Goal: Transaction & Acquisition: Purchase product/service

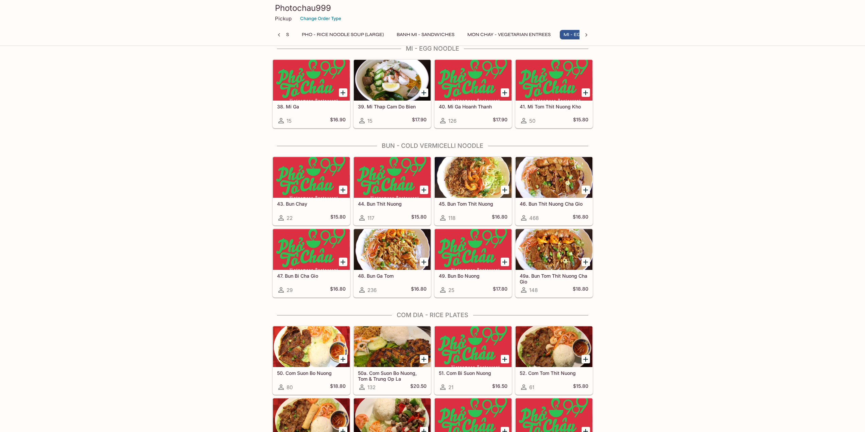
scroll to position [0, 86]
click at [505, 191] on icon "Add 45. Bun Tom Thit Nuong" at bounding box center [505, 190] width 8 height 8
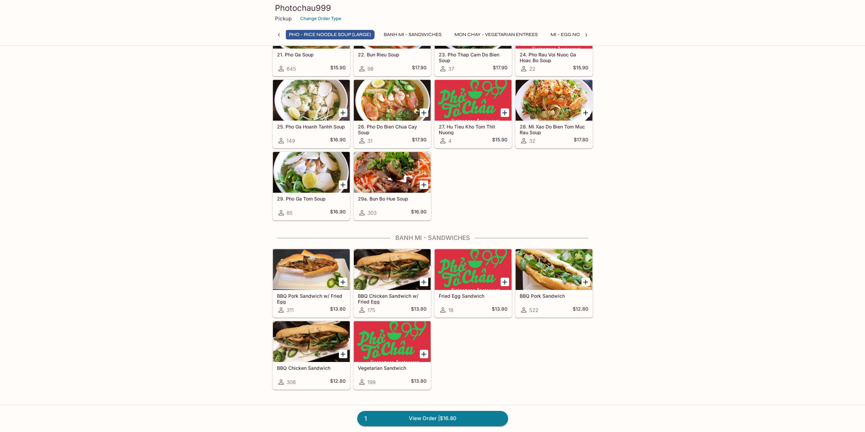
scroll to position [612, 0]
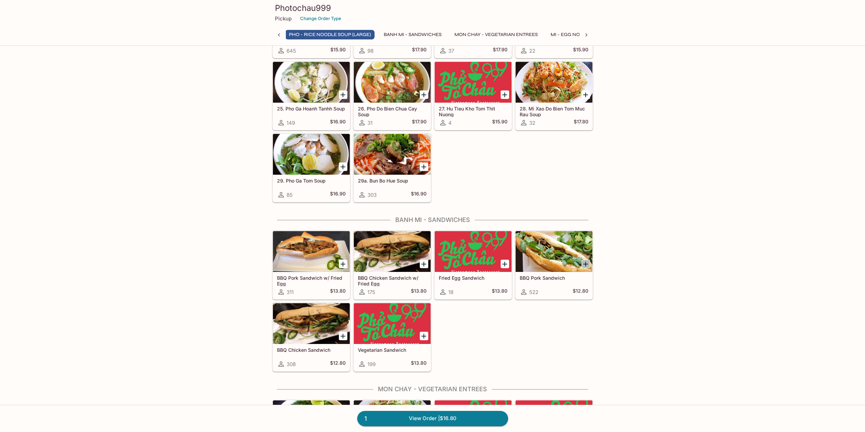
click at [587, 262] on icon "Add BBQ Pork Sandwich" at bounding box center [585, 264] width 8 height 8
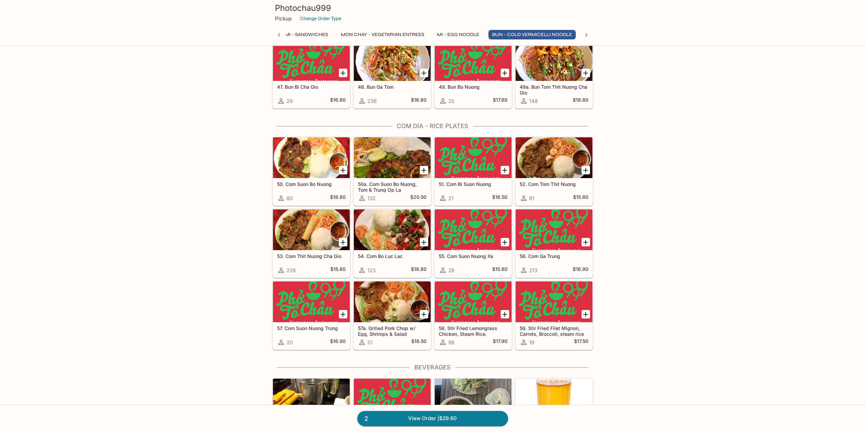
scroll to position [1325, 0]
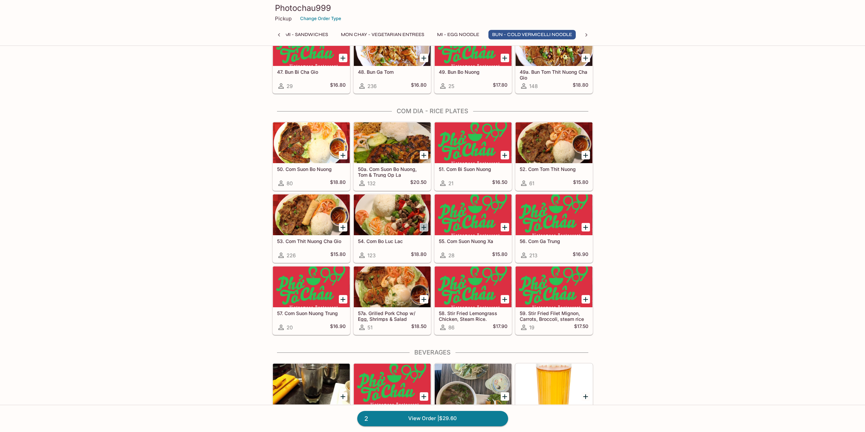
click at [422, 227] on icon "Add 54. Com Bo Luc Lac" at bounding box center [423, 227] width 5 height 5
click at [423, 153] on icon "Add 50a. Com Suon Bo Nuong, Tom & Trung Op La" at bounding box center [424, 155] width 8 height 8
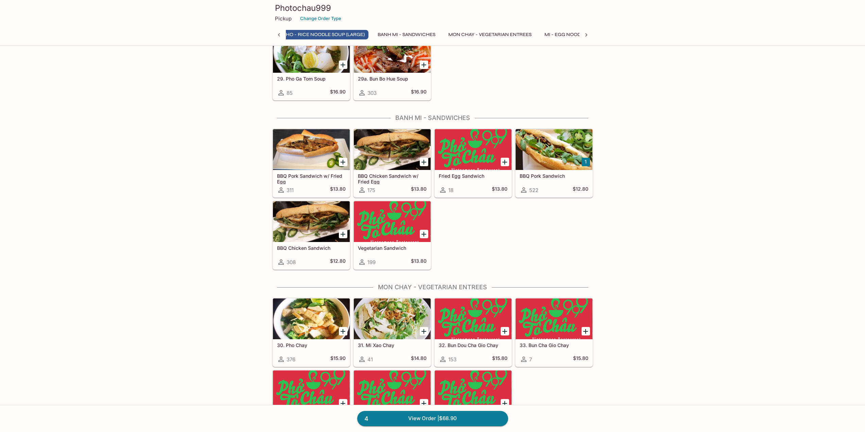
scroll to position [0, 67]
click at [427, 164] on icon "Add BBQ Chicken Sandwich w/ Fried Egg" at bounding box center [424, 162] width 8 height 8
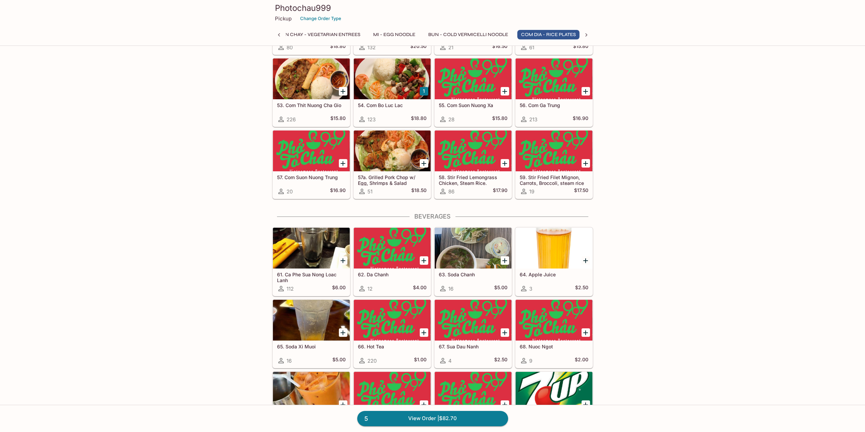
scroll to position [0, 248]
click at [420, 165] on icon "Add 57a. Grilled Pork Chop w/ Egg, Shrimps & Salad" at bounding box center [424, 163] width 8 height 8
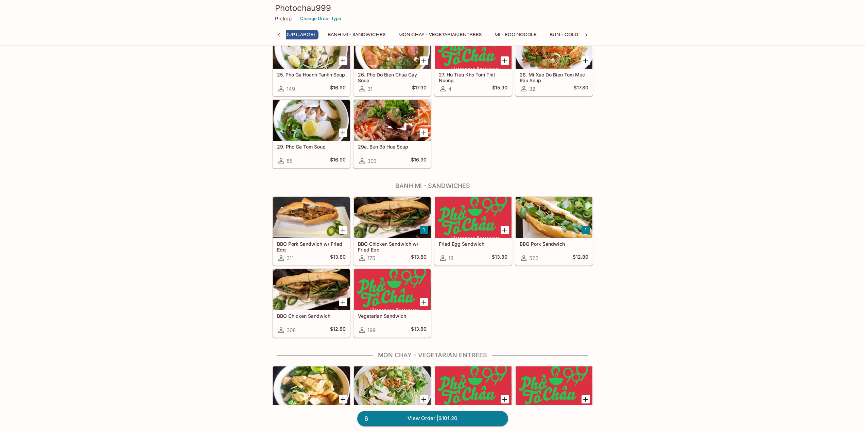
scroll to position [0, 67]
click at [343, 301] on icon "Add BBQ Chicken Sandwich" at bounding box center [343, 302] width 5 height 5
click at [343, 304] on button "1" at bounding box center [343, 302] width 8 height 8
click at [343, 304] on button "2" at bounding box center [343, 302] width 8 height 8
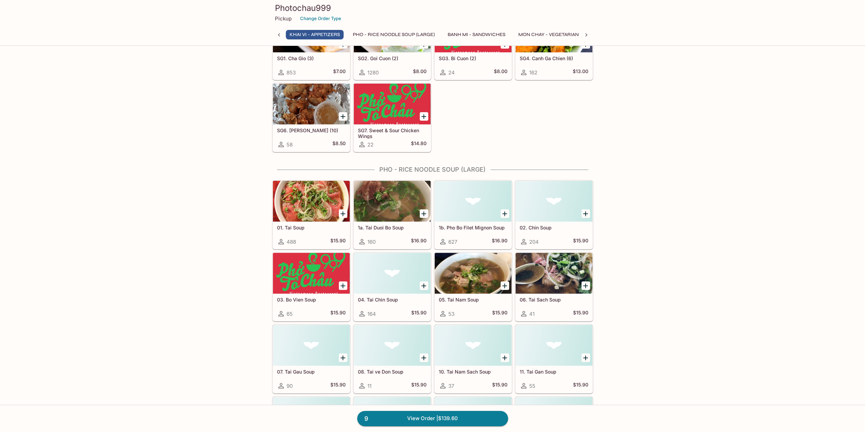
scroll to position [0, 0]
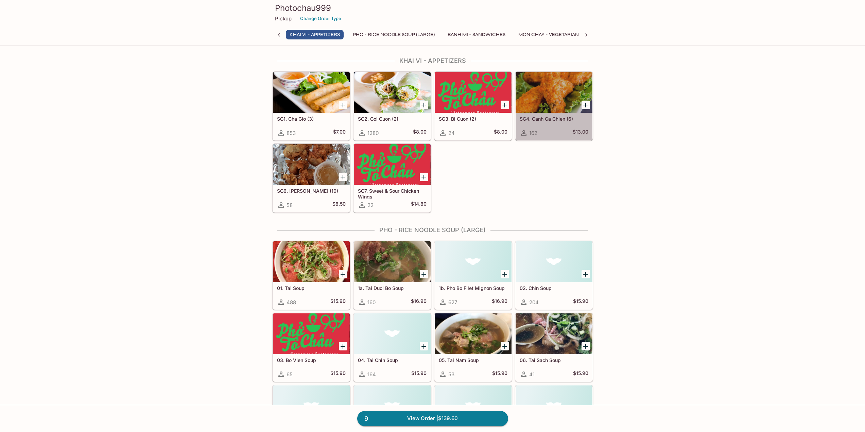
click at [542, 85] on div at bounding box center [554, 92] width 77 height 41
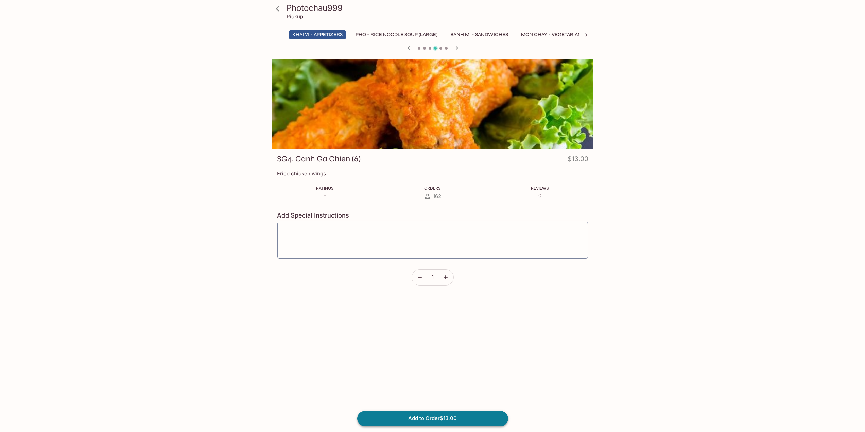
click at [457, 420] on button "Add to Order $13.00" at bounding box center [432, 418] width 151 height 15
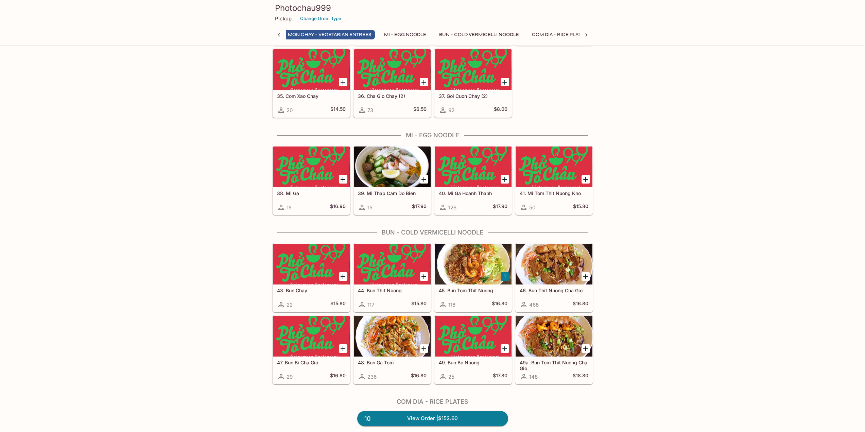
scroll to position [875, 0]
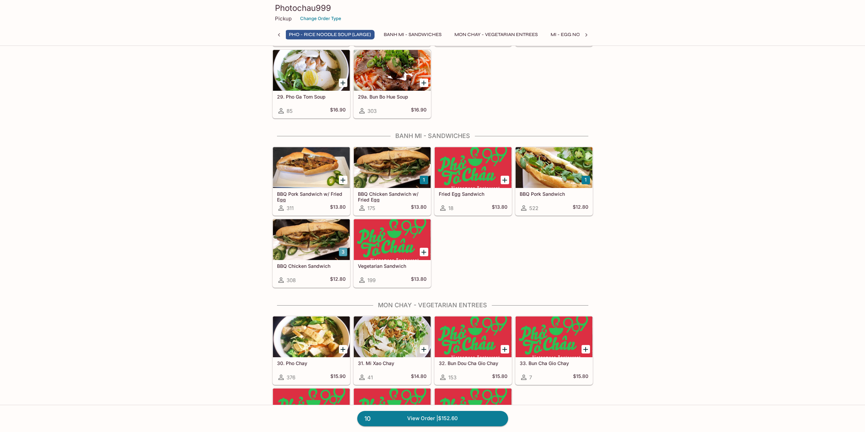
click at [343, 252] on button "3" at bounding box center [343, 252] width 8 height 8
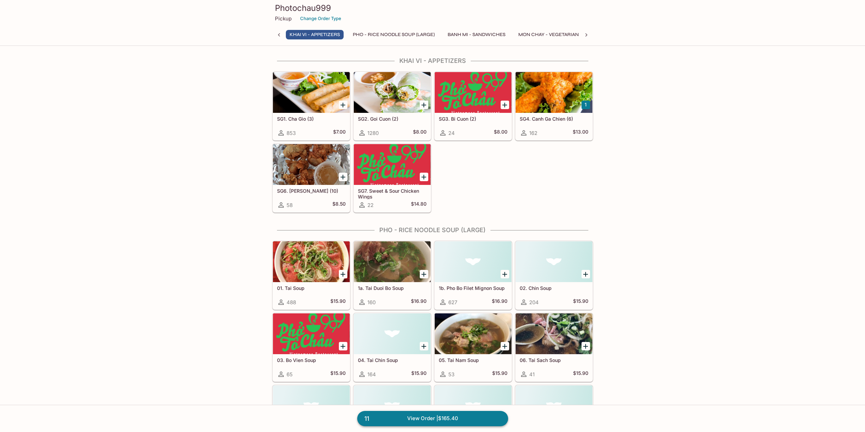
click at [430, 418] on link "11 View Order | $165.40" at bounding box center [432, 418] width 151 height 15
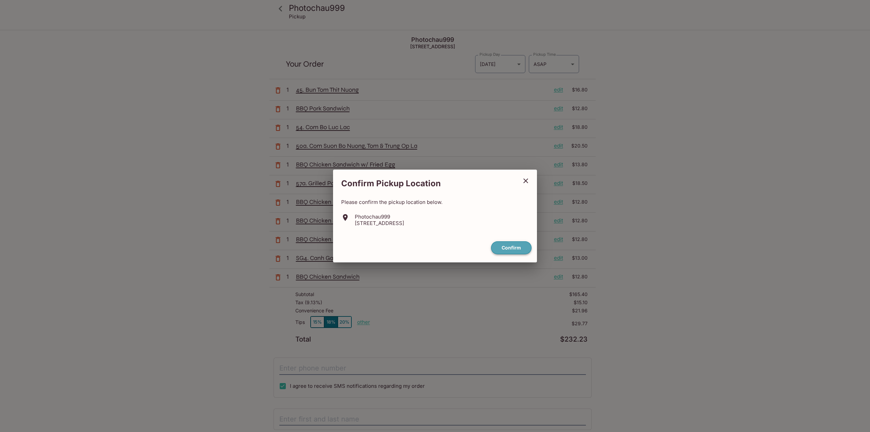
click at [526, 242] on button "Confirm" at bounding box center [511, 247] width 40 height 13
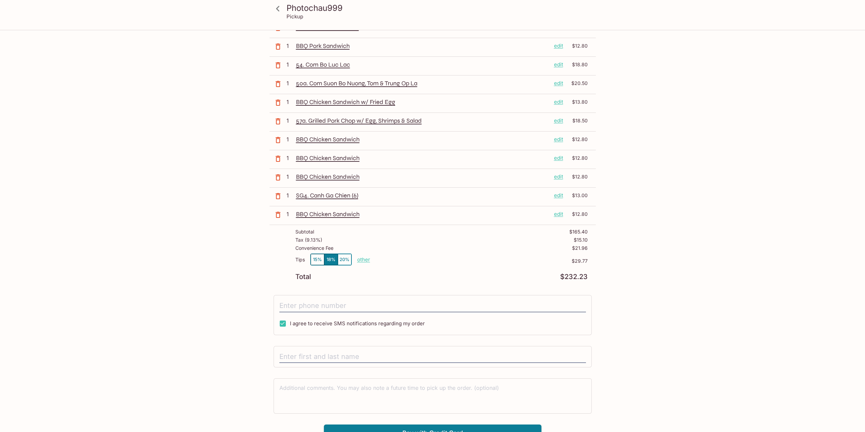
scroll to position [72, 0]
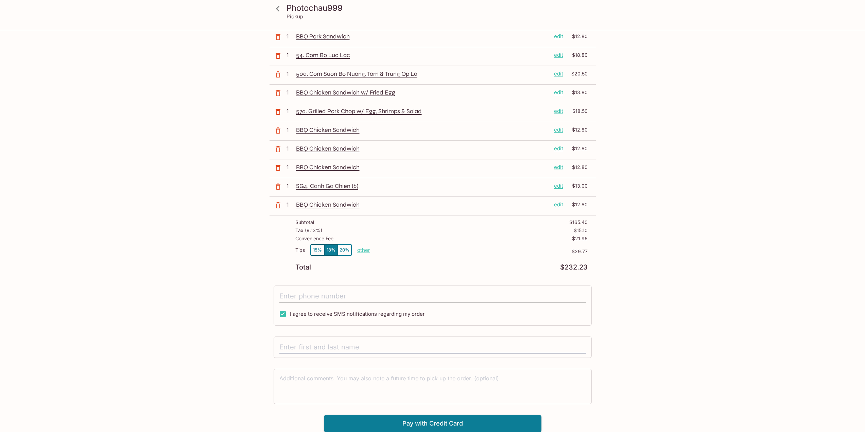
click at [403, 294] on input "tel" at bounding box center [432, 296] width 307 height 13
type input "[PHONE_NUMBER]"
click at [317, 348] on input "text" at bounding box center [432, 347] width 307 height 13
type input "[PERSON_NAME]"
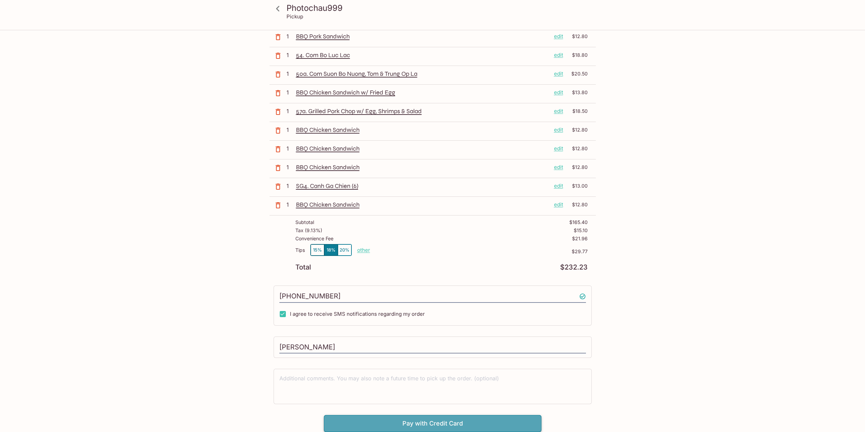
click at [425, 422] on button "Pay with Credit Card" at bounding box center [432, 423] width 217 height 17
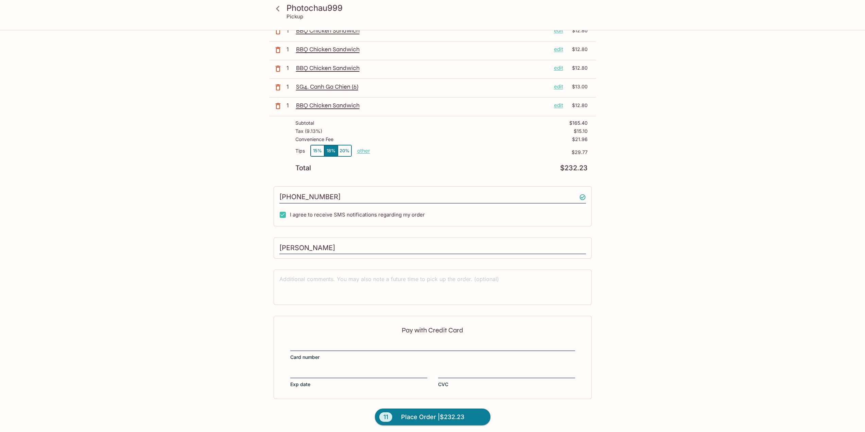
scroll to position [174, 0]
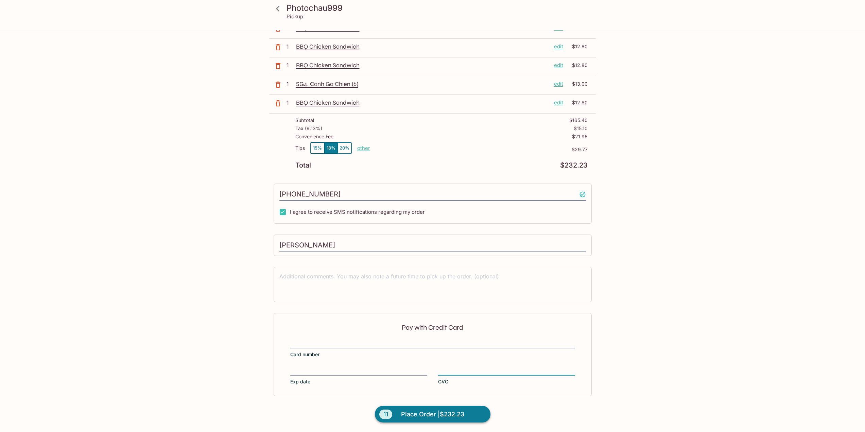
click at [440, 413] on span "Place Order | $232.23" at bounding box center [432, 414] width 63 height 11
